Goal: Information Seeking & Learning: Learn about a topic

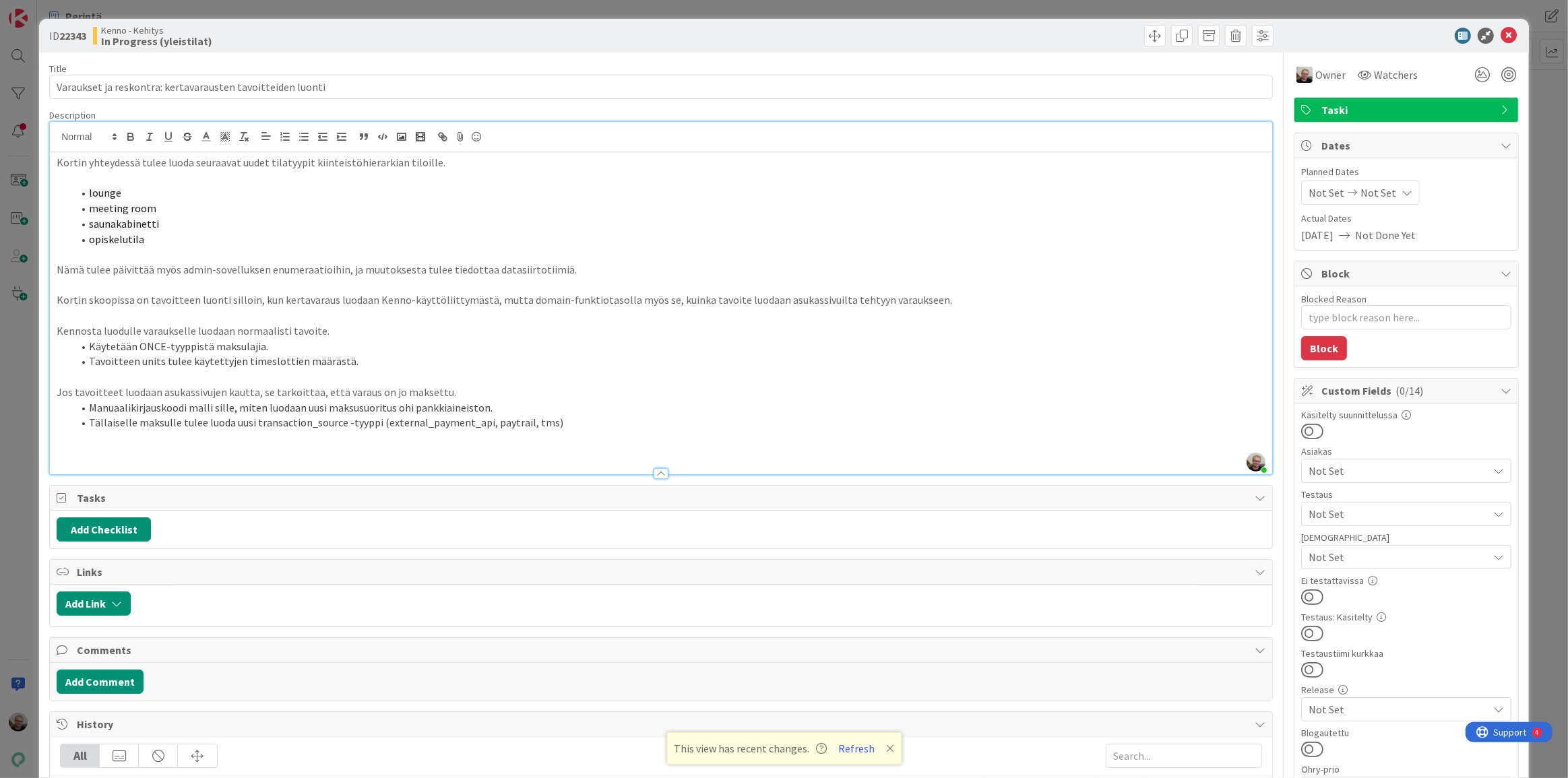
scroll to position [60, 0]
click at [595, 279] on p at bounding box center [661, 285] width 1209 height 16
click at [363, 387] on p "Jos tavoitteet luodaan asukassivujen kautta, se tarkoittaa, että varaus on jo m…" at bounding box center [661, 392] width 1209 height 16
click at [1501, 31] on icon at bounding box center [1509, 36] width 16 height 16
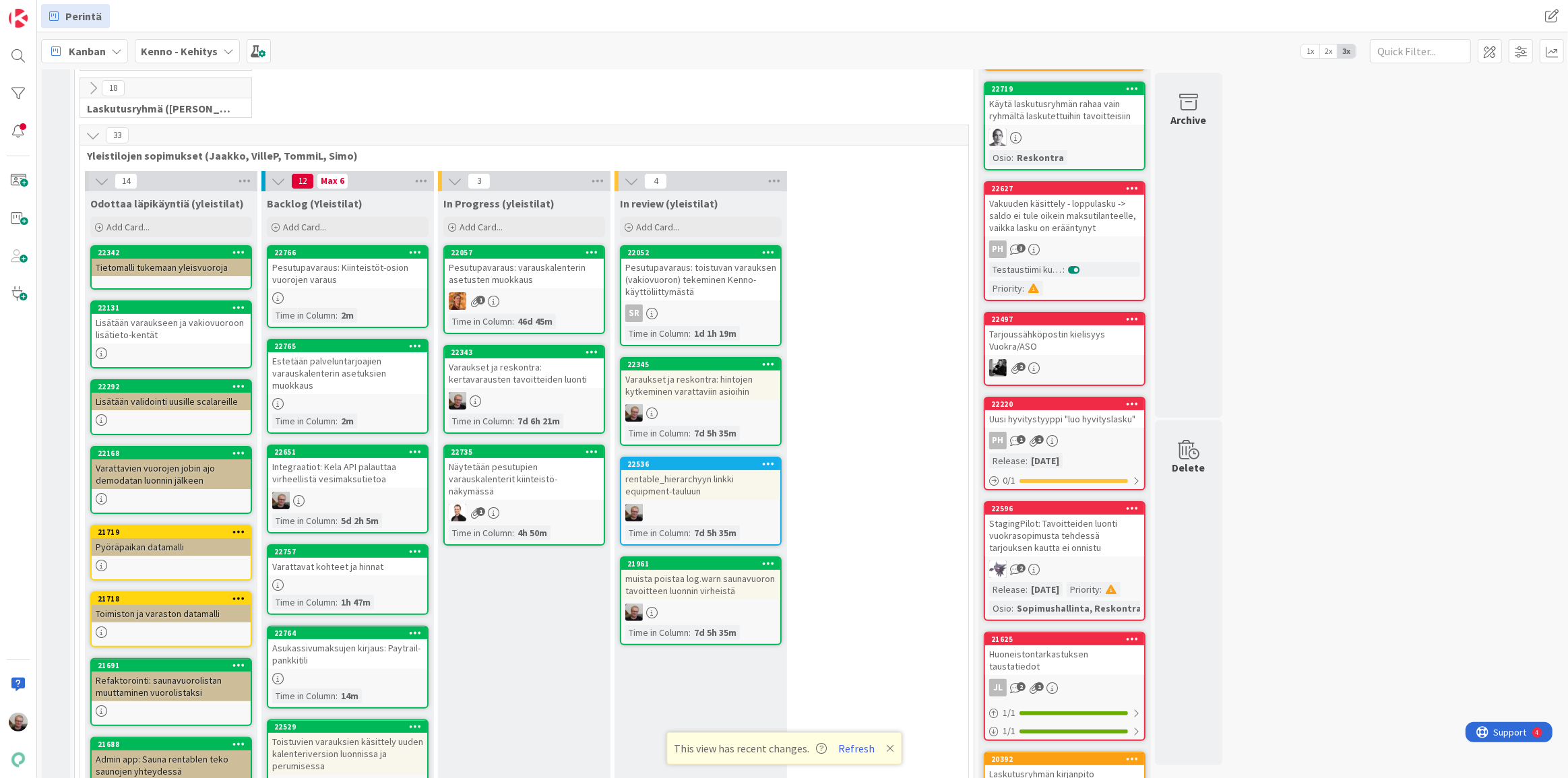
scroll to position [306, 0]
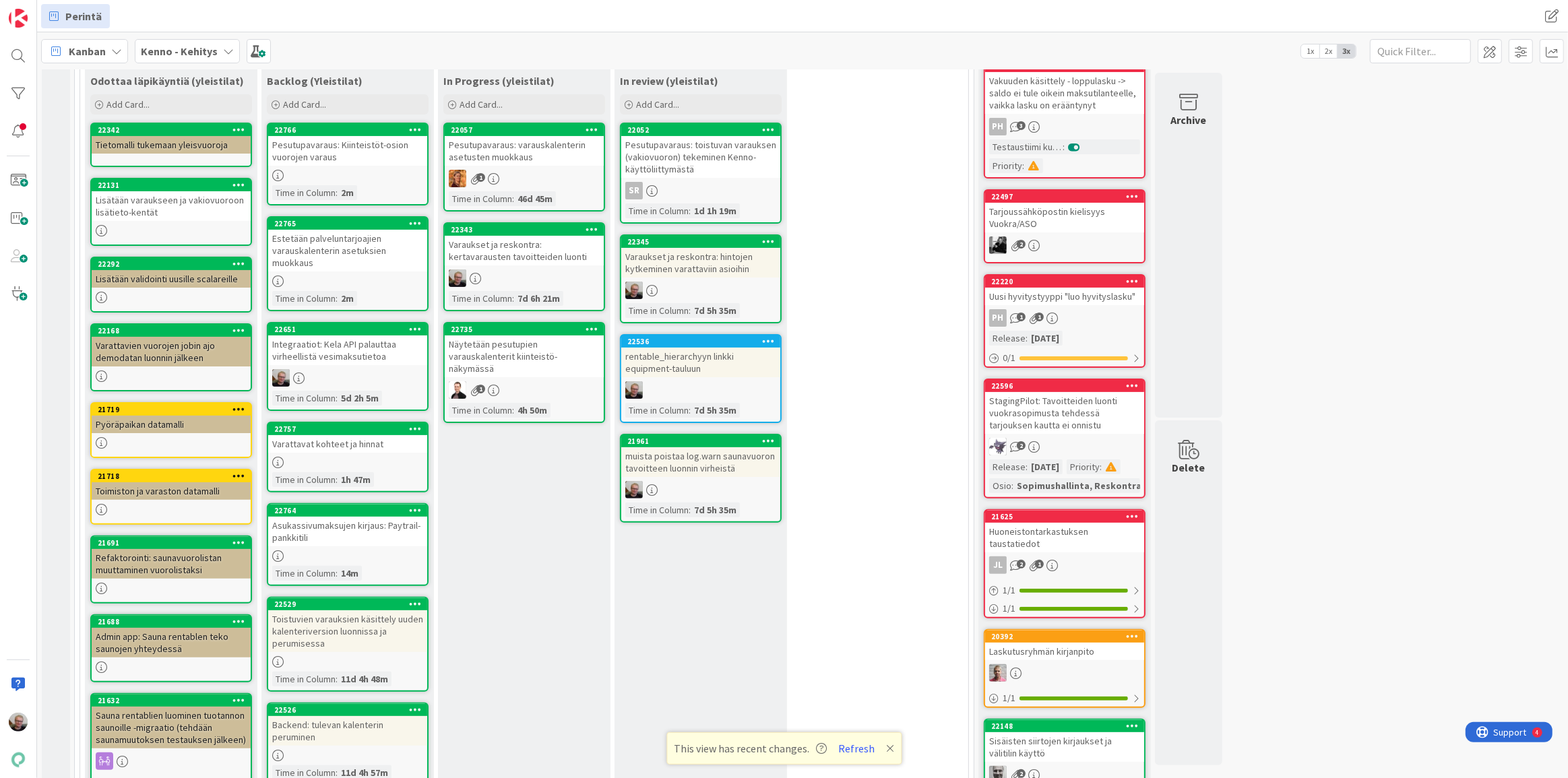
click at [357, 448] on div "Varattavat kohteet ja hinnat" at bounding box center [347, 443] width 159 height 17
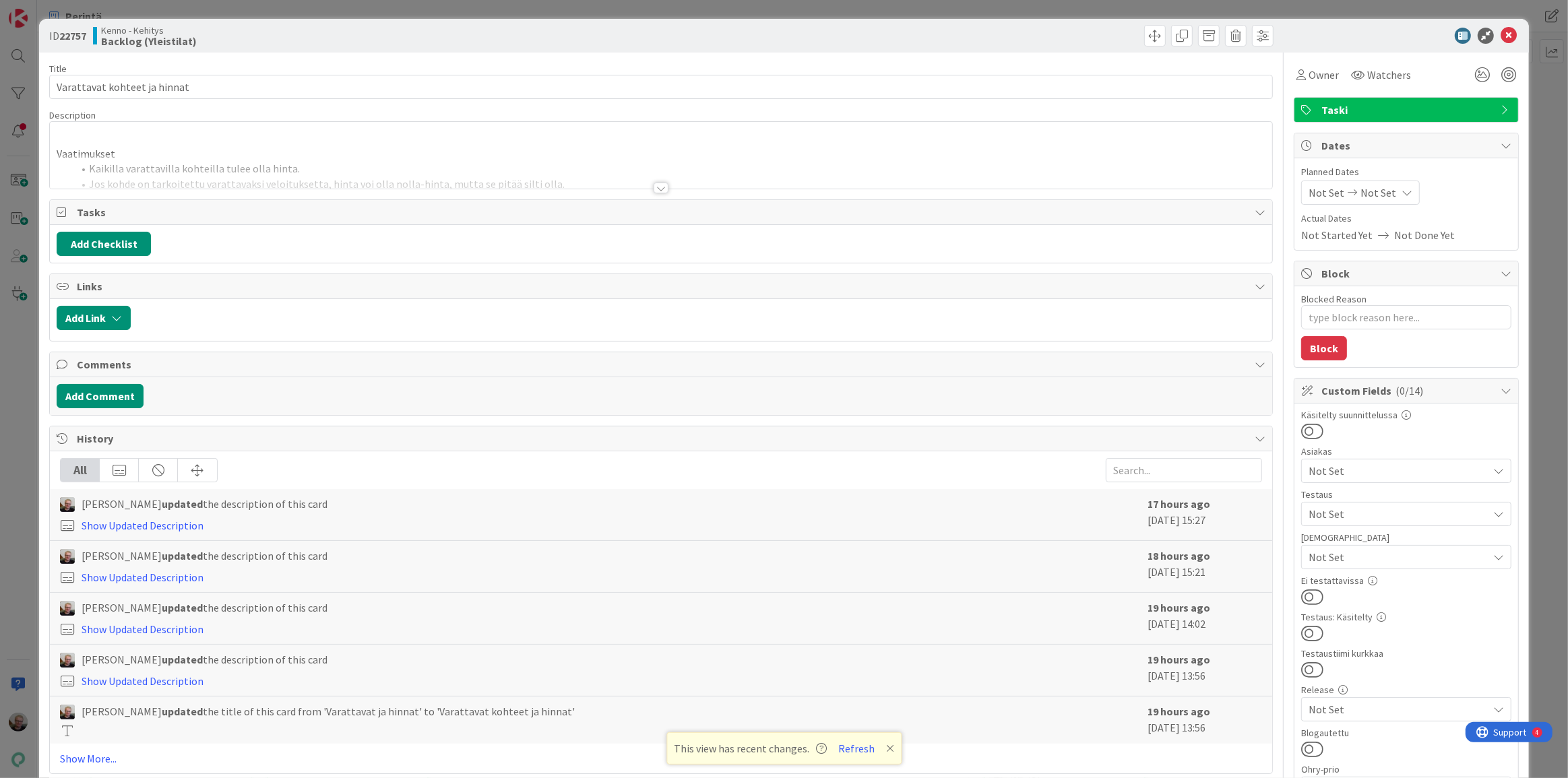
click at [493, 157] on div at bounding box center [661, 172] width 1222 height 34
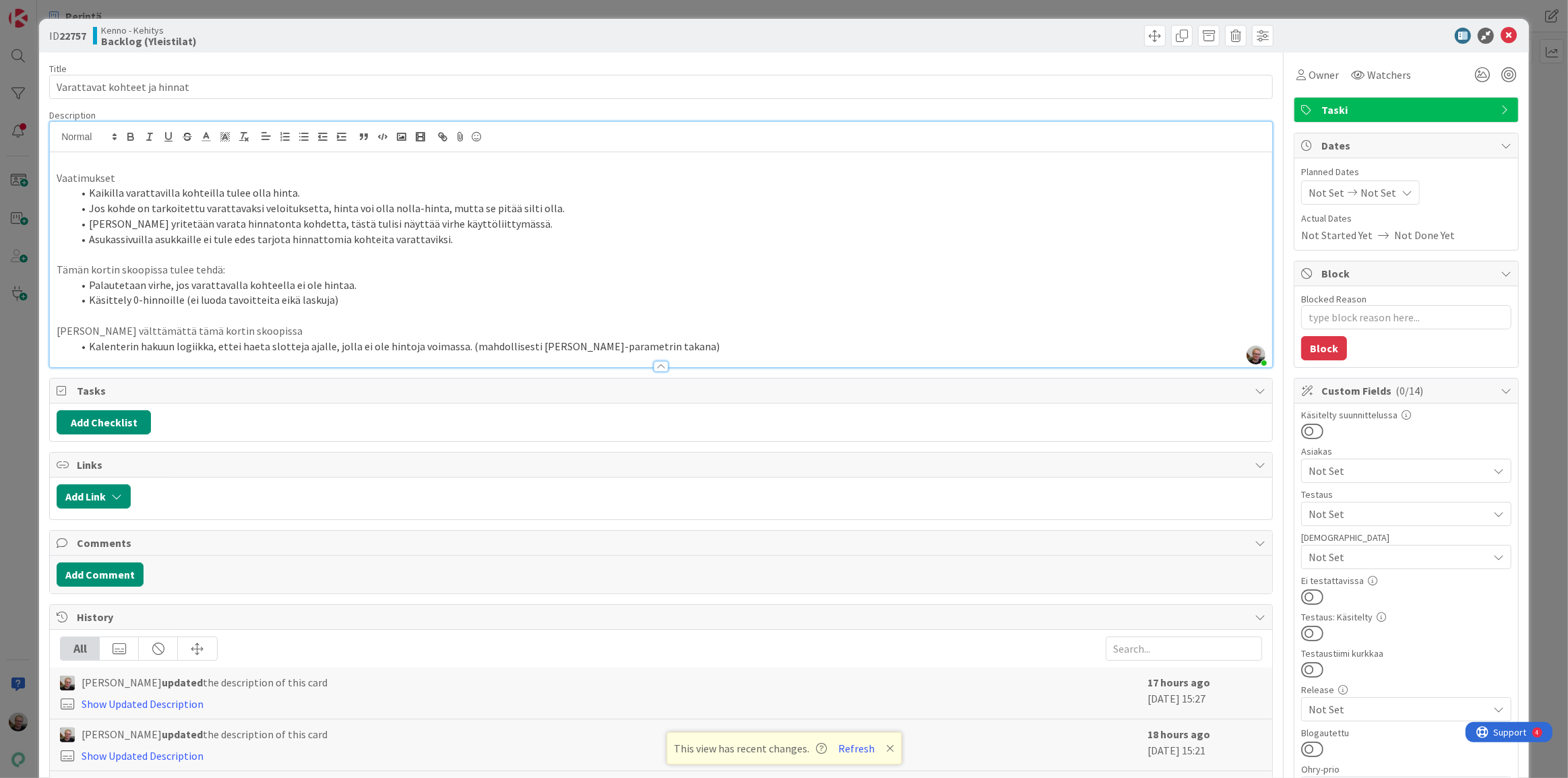
click at [687, 349] on li "Kalenterin hakuun logiikka, ettei haeta slotteja ajalle, jolla ei ole hintoja v…" at bounding box center [669, 346] width 1193 height 16
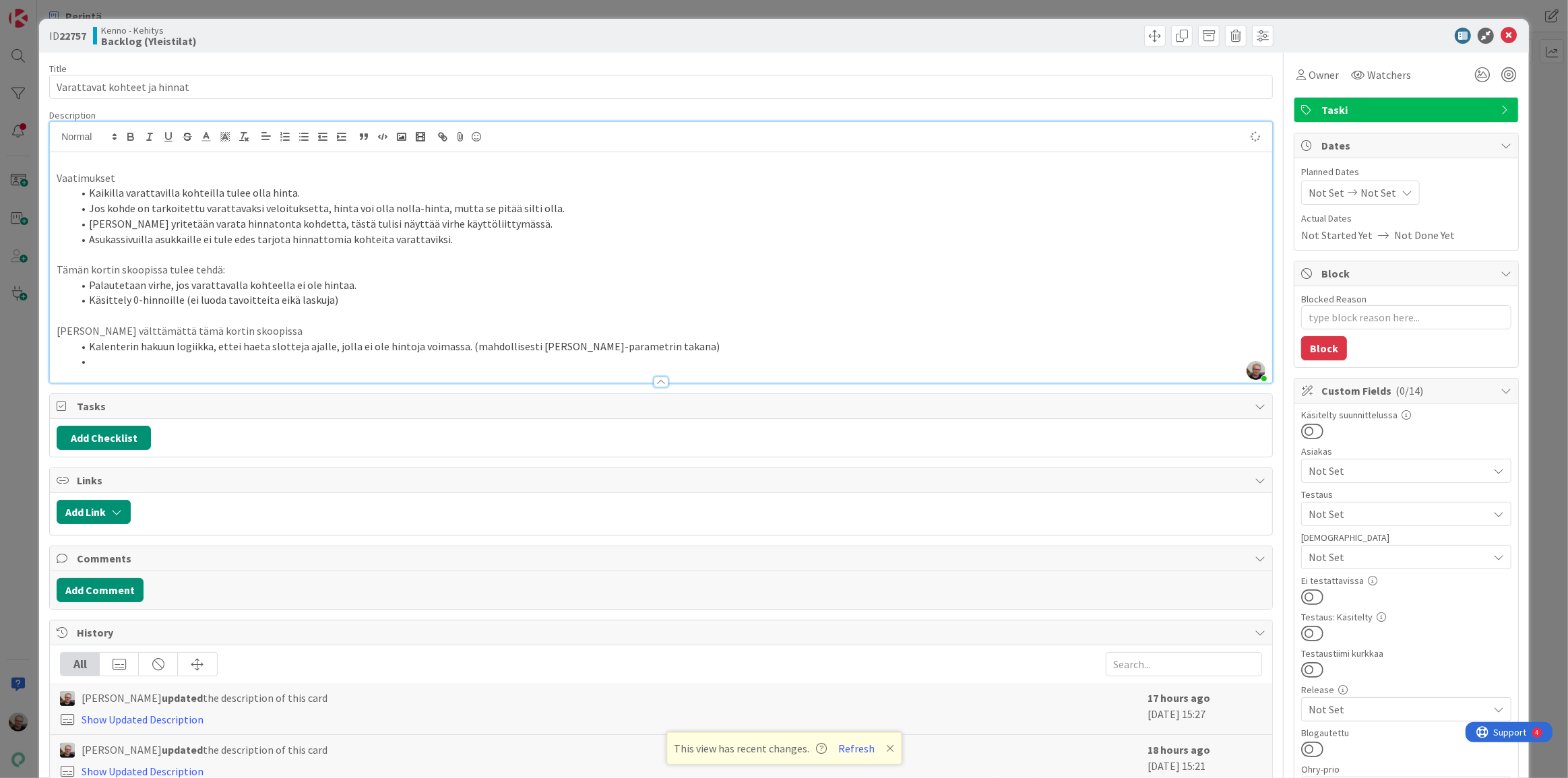
type textarea "x"
drag, startPoint x: 88, startPoint y: 364, endPoint x: 170, endPoint y: 355, distance: 82.5
click at [170, 355] on li "Kannattaako tässä eriyttää hakutoiminto asukassivujen ja Kennon välille (" at bounding box center [669, 361] width 1193 height 16
click at [436, 360] on li "[PERSON_NAME] vaivan arvoista eriyttää hakutoiminto asukassivujen ja Kennon väl…" at bounding box center [669, 361] width 1193 height 16
click at [1501, 33] on icon at bounding box center [1509, 36] width 16 height 16
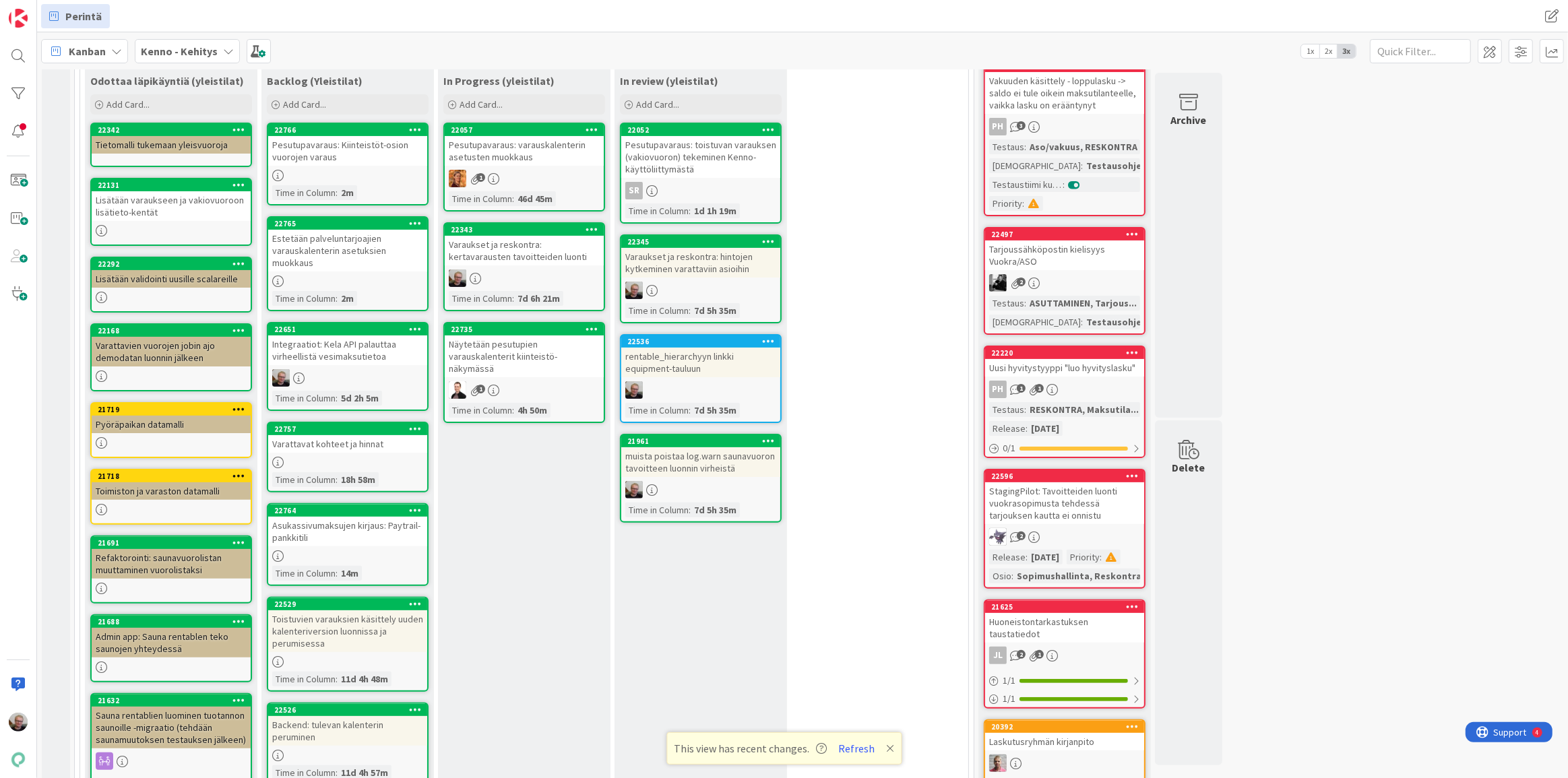
click at [520, 247] on div "Varaukset ja reskontra: kertavarausten tavoitteiden luonti" at bounding box center [524, 251] width 159 height 30
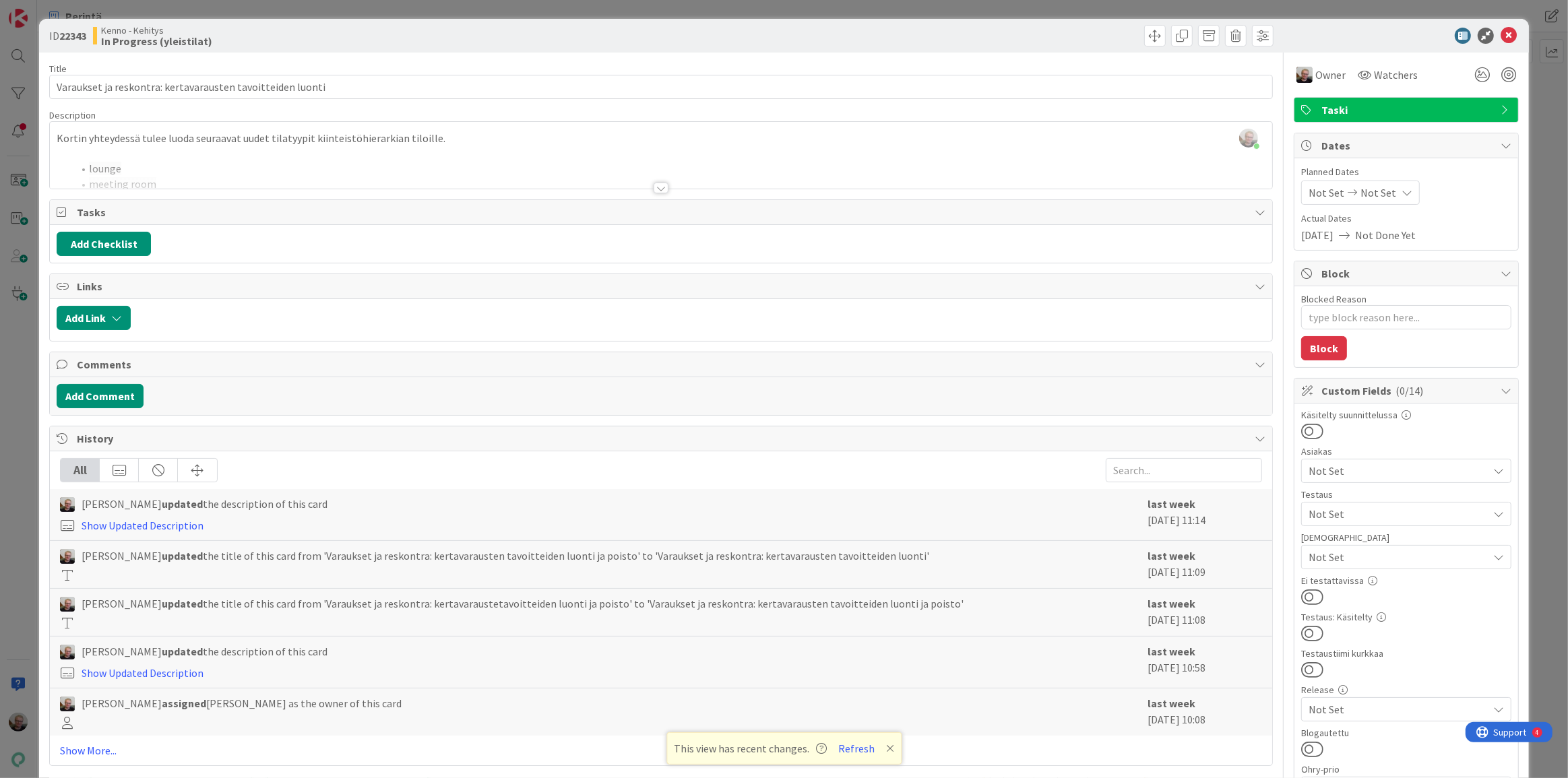
type textarea "x"
